Goal: Task Accomplishment & Management: Use online tool/utility

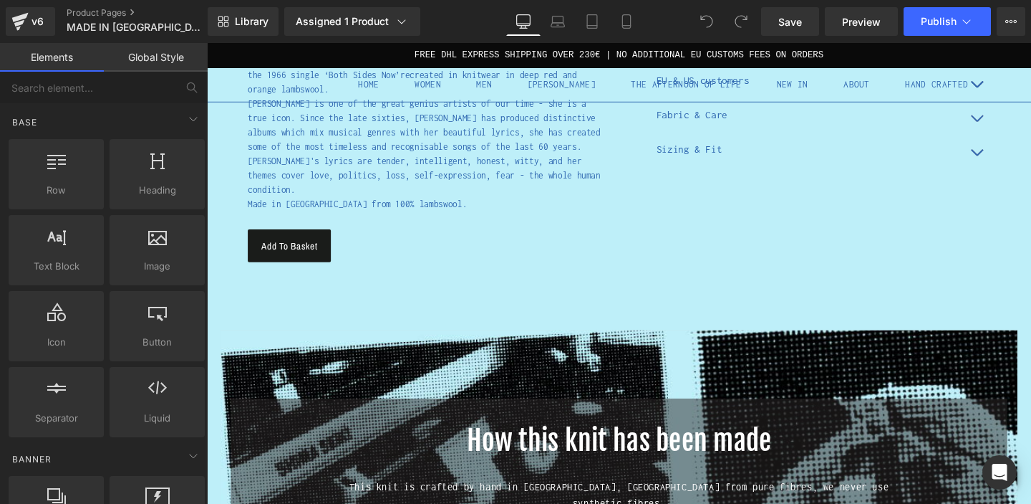
scroll to position [722, 0]
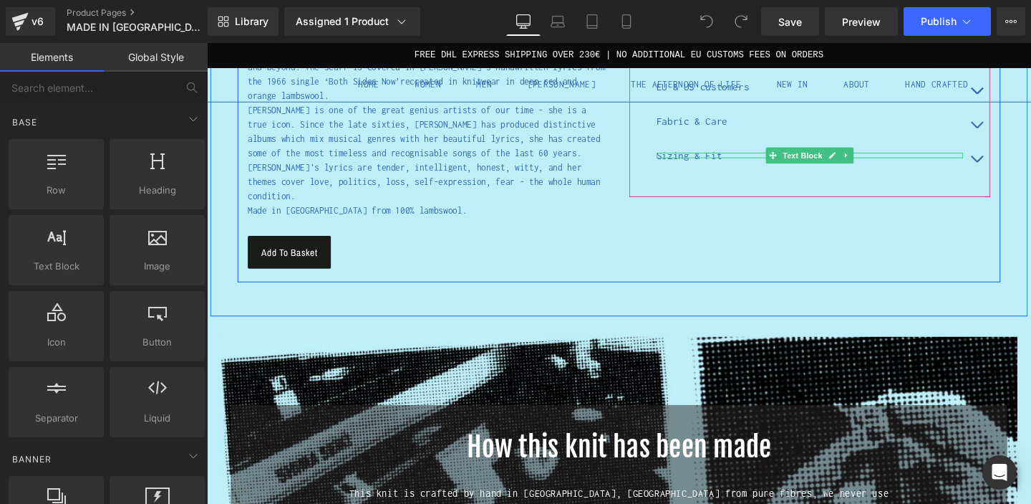
click at [735, 158] on p "Sizing & Fit" at bounding box center [841, 161] width 322 height 6
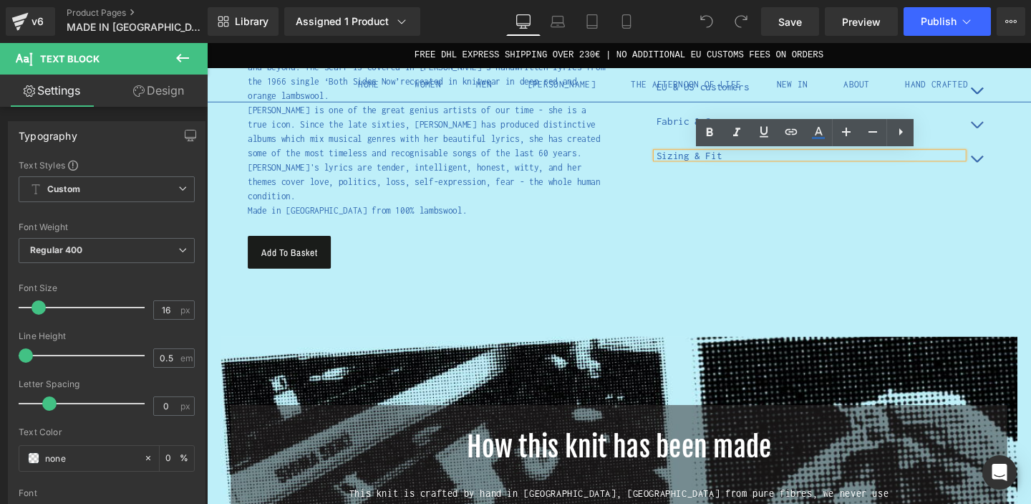
click at [1015, 167] on button "button" at bounding box center [1016, 166] width 29 height 36
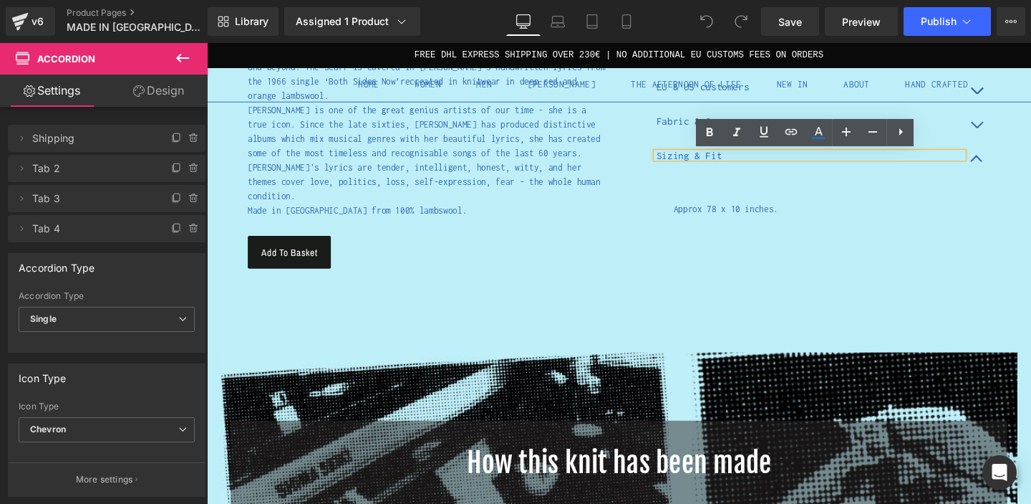
click at [731, 158] on p "Sizing & Fit" at bounding box center [841, 161] width 322 height 6
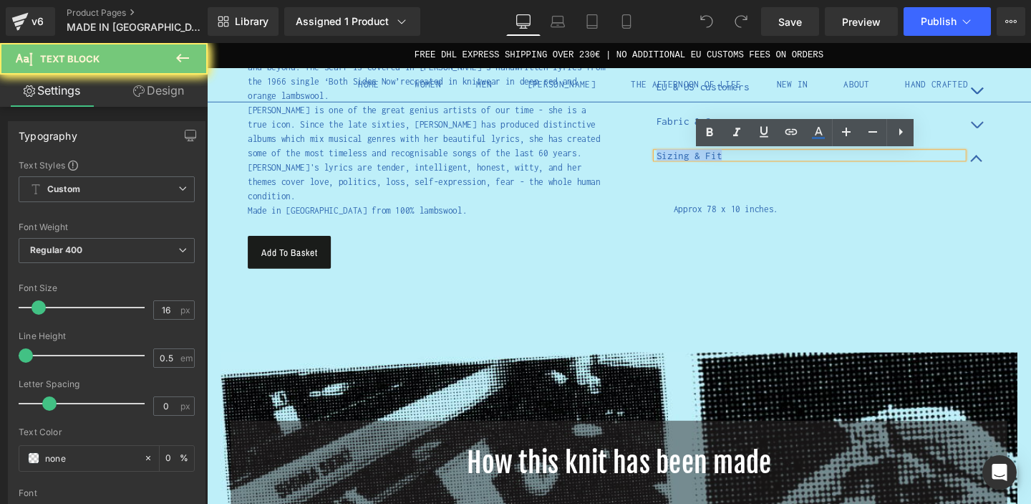
click at [731, 158] on p "Sizing & Fit" at bounding box center [841, 161] width 322 height 6
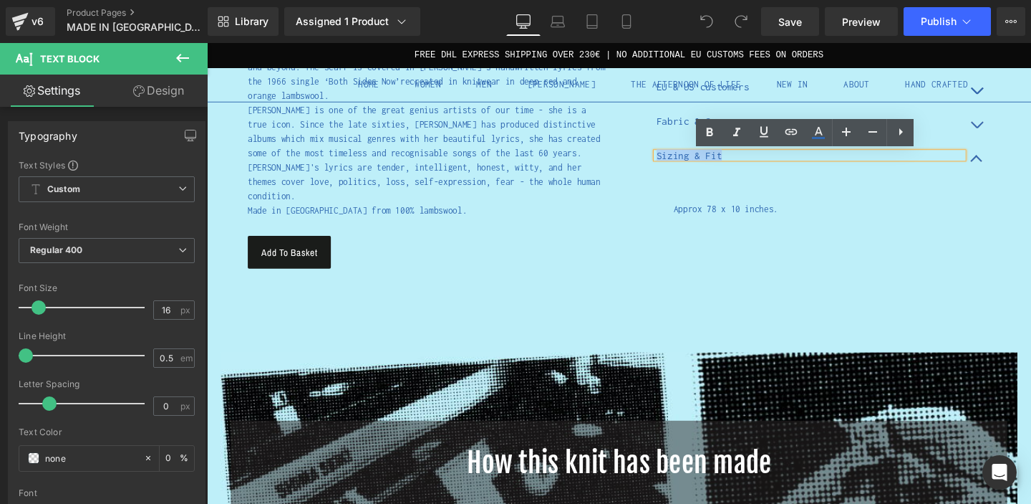
click at [731, 158] on p "Sizing & Fit" at bounding box center [841, 161] width 322 height 6
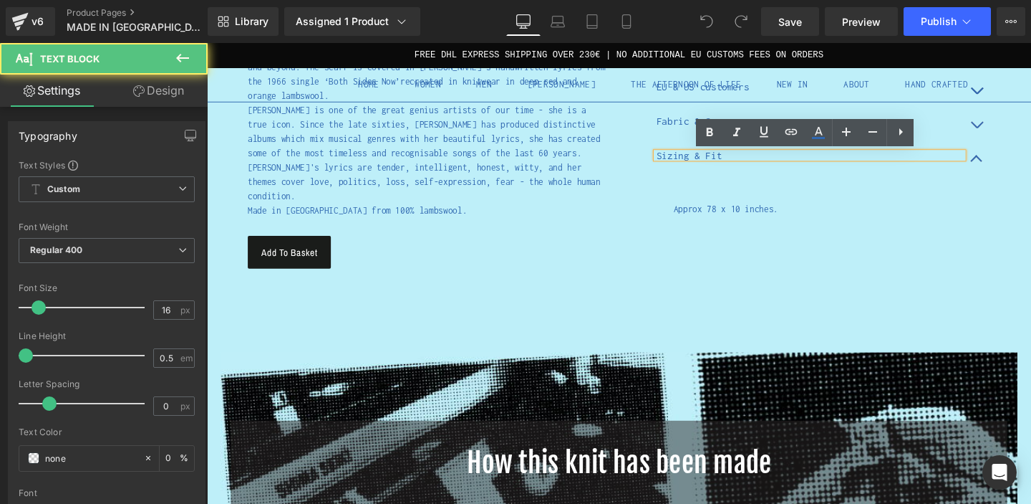
click at [737, 161] on p "Sizing & Fit" at bounding box center [841, 161] width 322 height 6
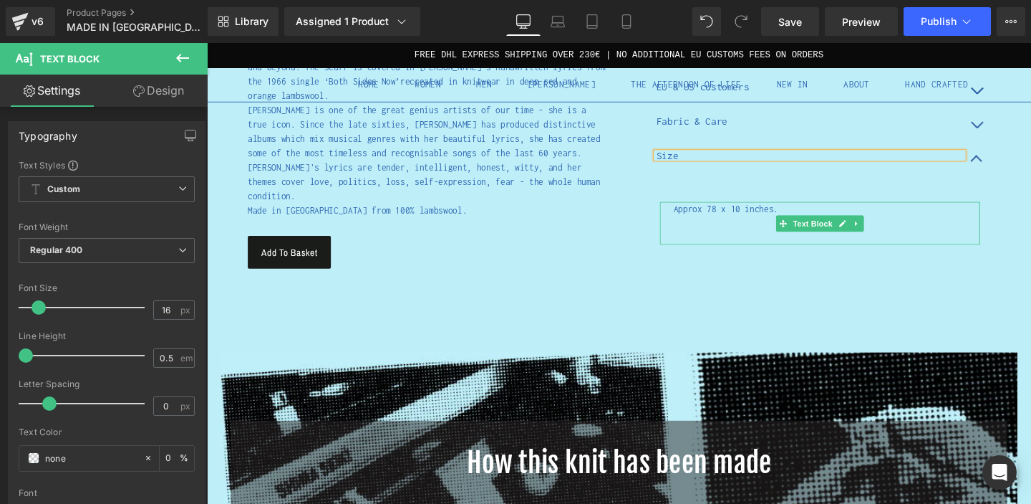
click at [736, 219] on p "Approx 78 x 10 inches." at bounding box center [859, 217] width 322 height 15
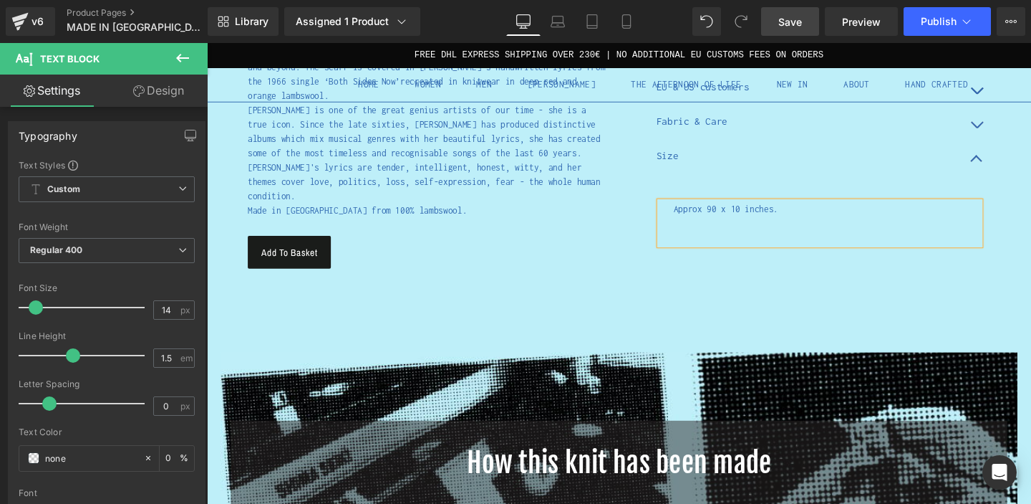
click at [797, 17] on span "Save" at bounding box center [791, 21] width 24 height 15
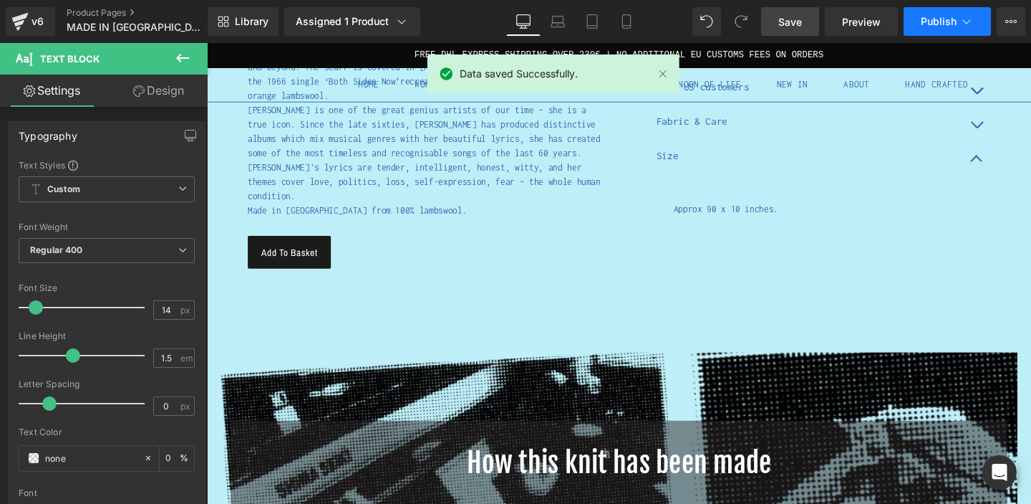
click at [946, 19] on span "Publish" at bounding box center [939, 21] width 36 height 11
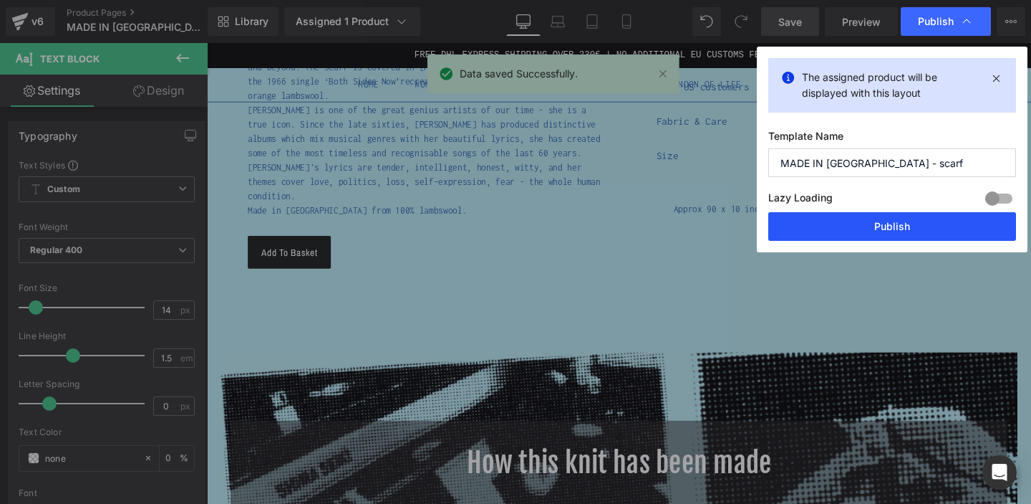
click at [886, 223] on button "Publish" at bounding box center [893, 226] width 248 height 29
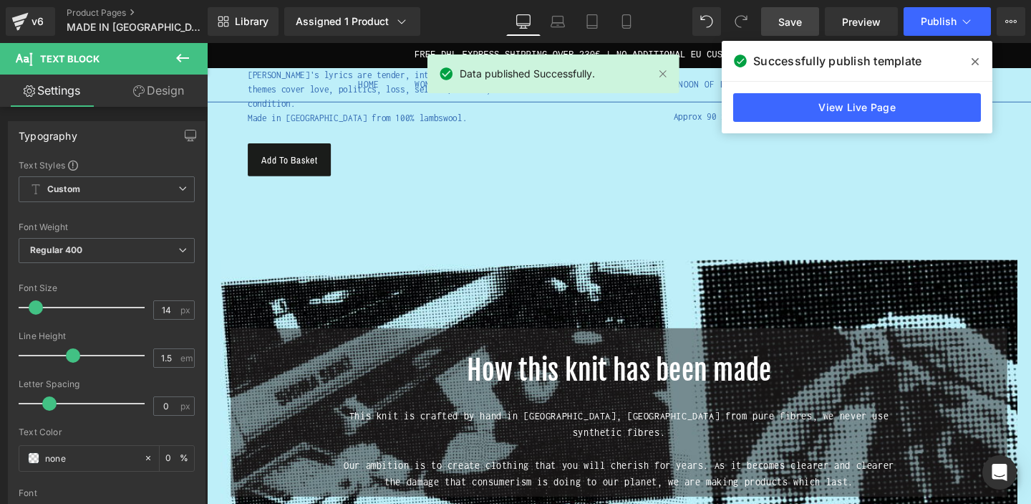
scroll to position [820, 0]
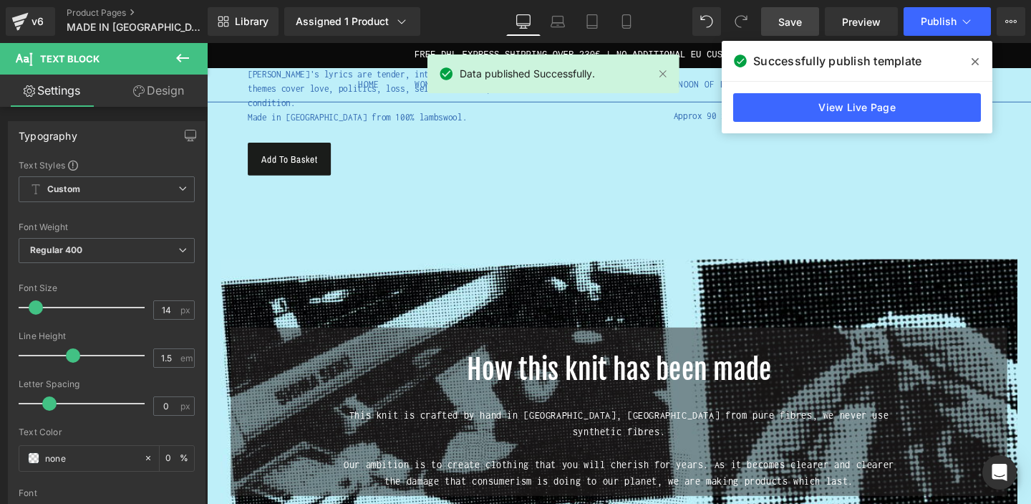
click at [972, 60] on icon at bounding box center [975, 61] width 7 height 11
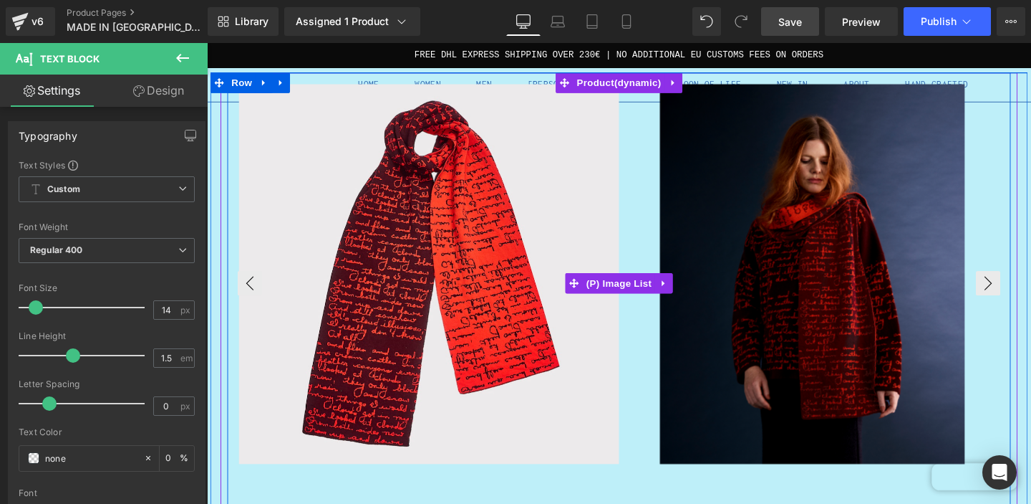
scroll to position [37, 0]
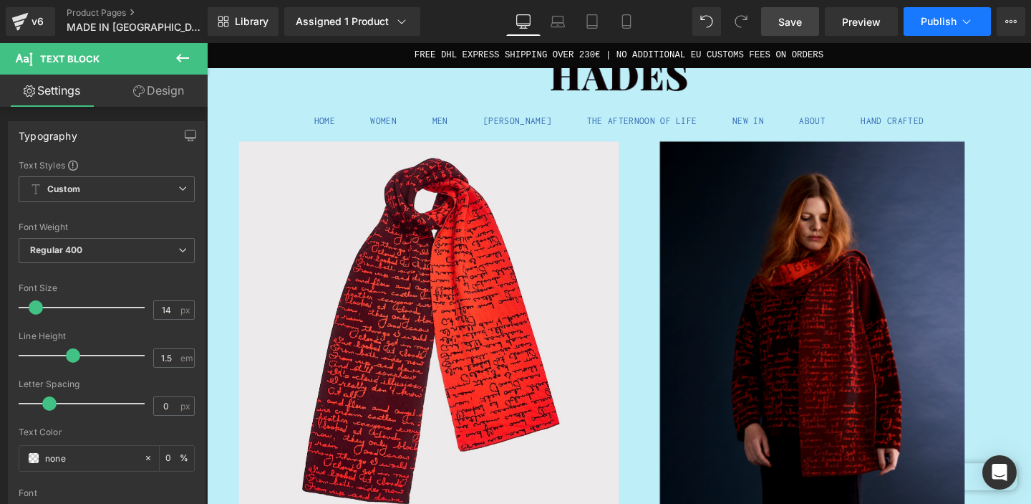
click at [960, 25] on icon at bounding box center [967, 21] width 14 height 14
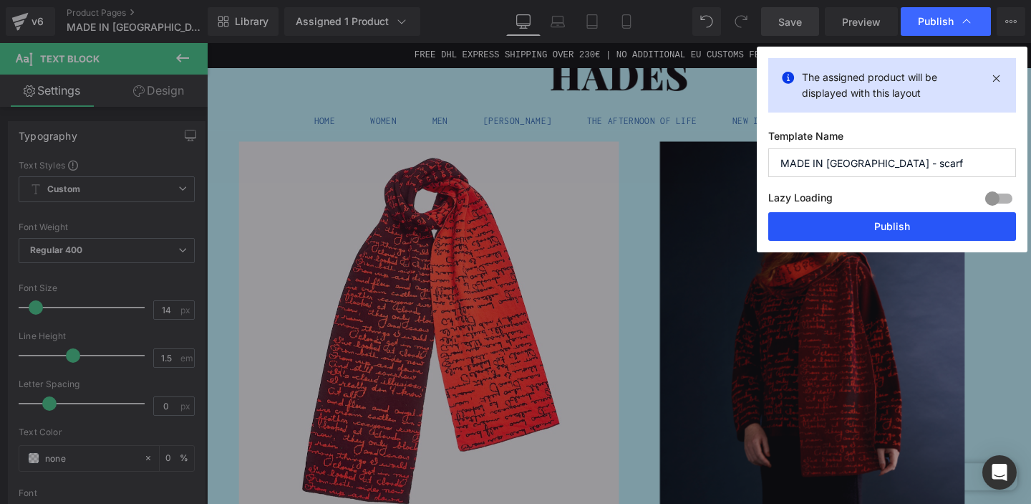
click at [897, 228] on button "Publish" at bounding box center [893, 226] width 248 height 29
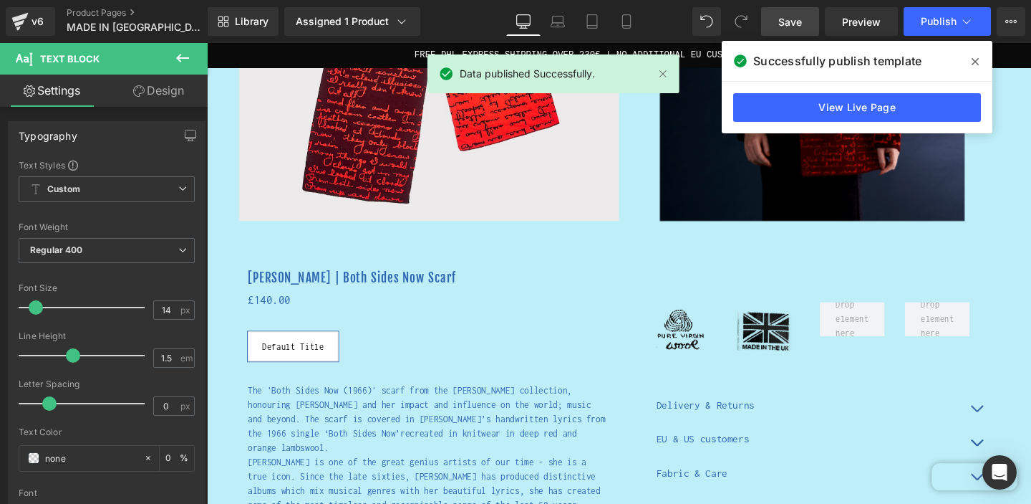
scroll to position [0, 0]
